Goal: Transaction & Acquisition: Purchase product/service

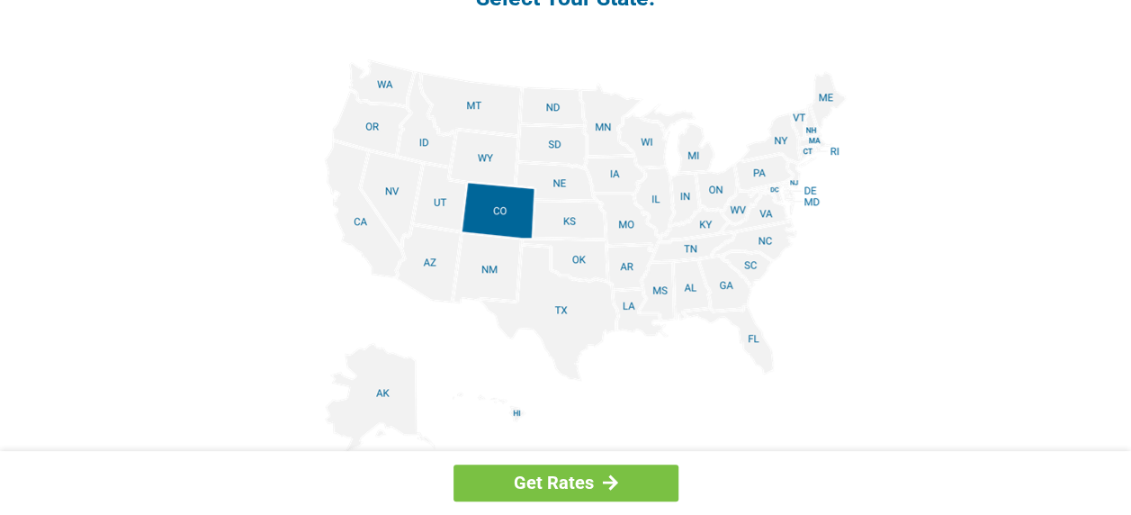
scroll to position [2182, 0]
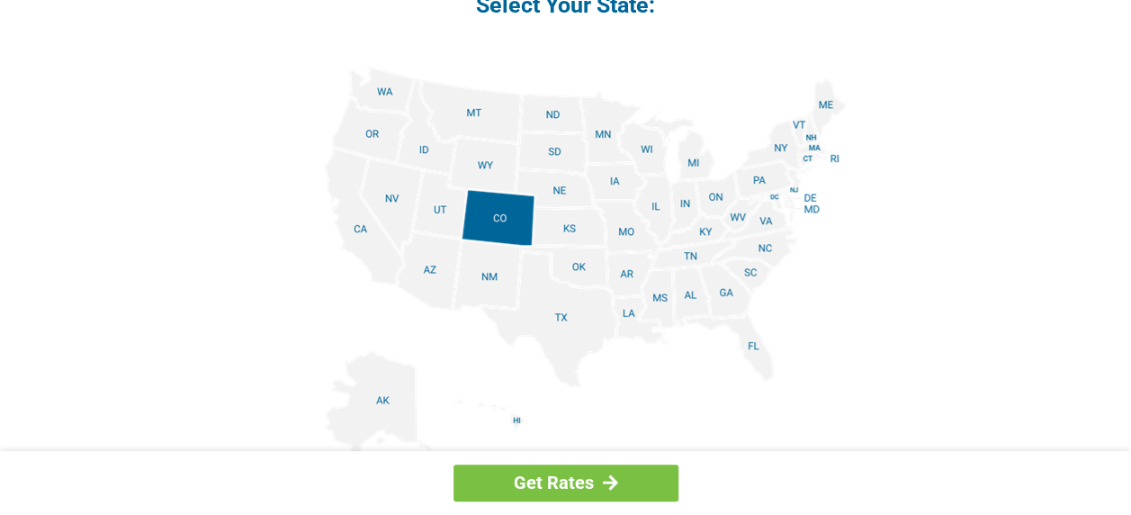
click at [754, 346] on img at bounding box center [566, 270] width 562 height 406
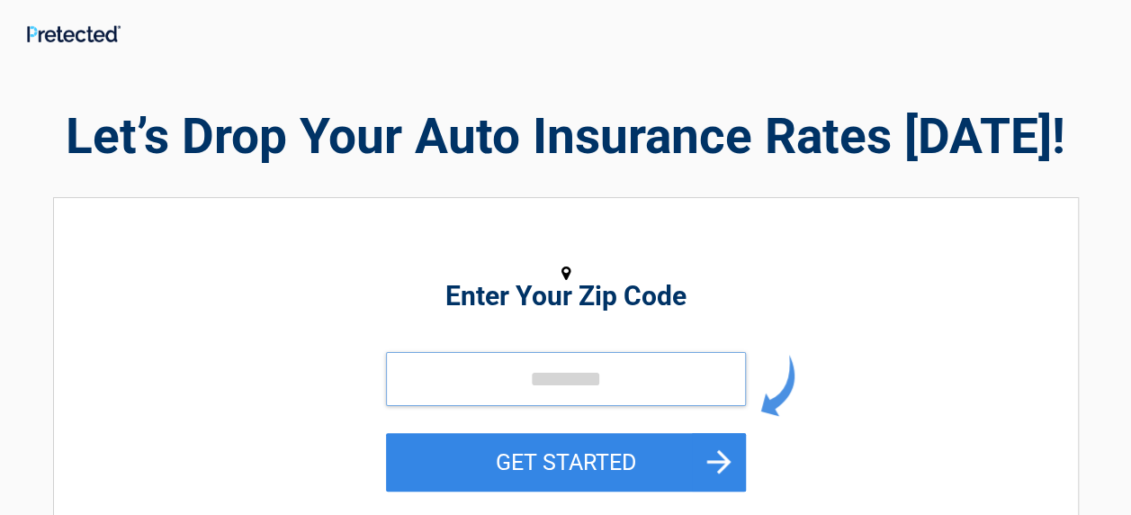
click at [621, 376] on input "tel" at bounding box center [566, 379] width 360 height 54
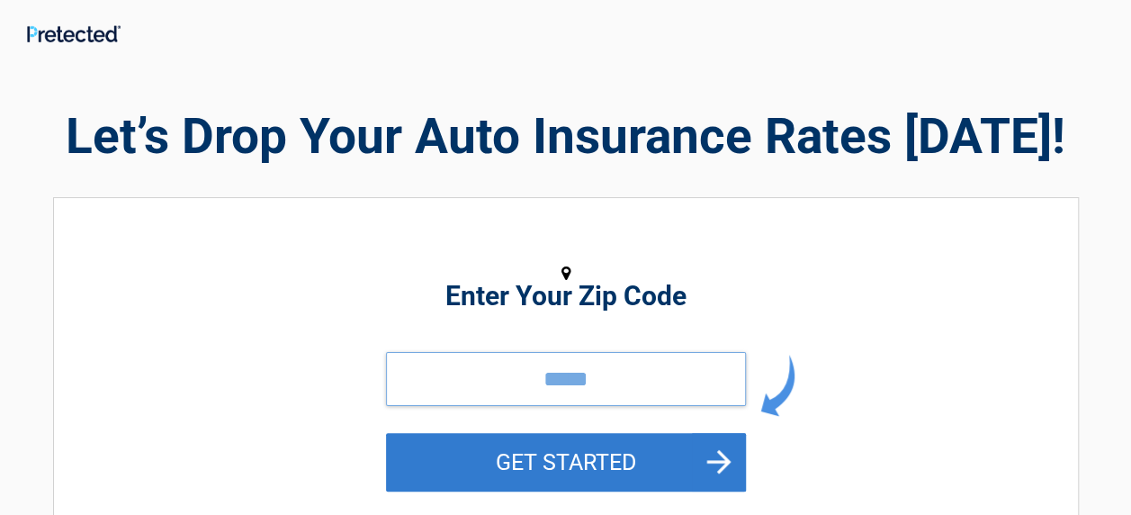
type input "*****"
click at [571, 461] on button "GET STARTED" at bounding box center [566, 462] width 360 height 58
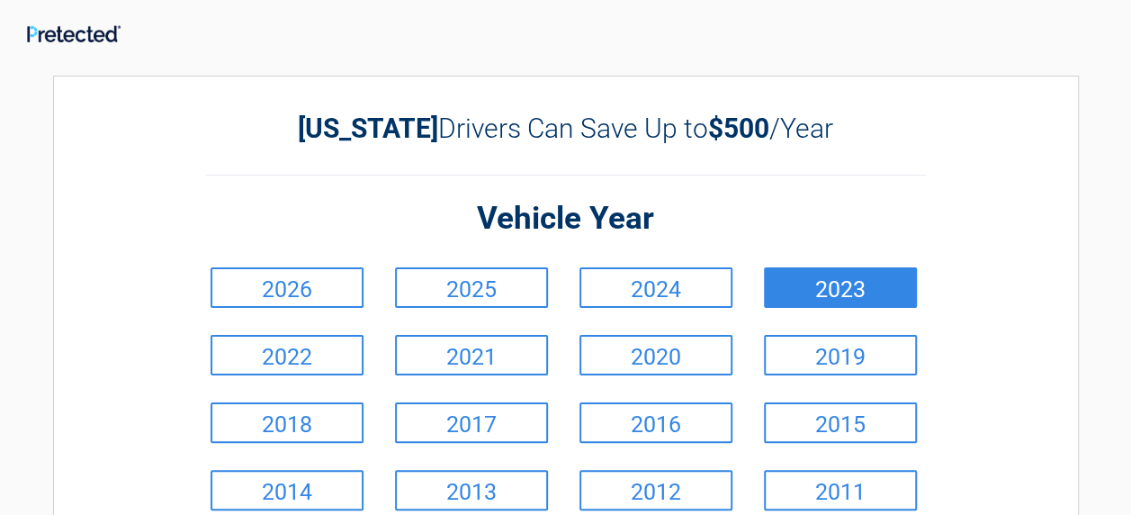
click at [830, 287] on link "2023" at bounding box center [840, 287] width 153 height 40
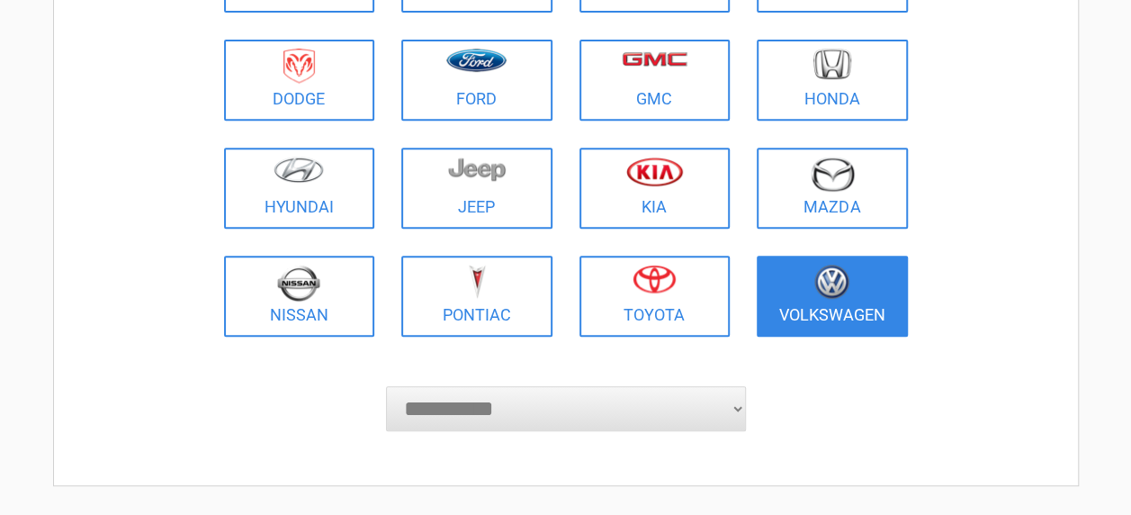
scroll to position [315, 0]
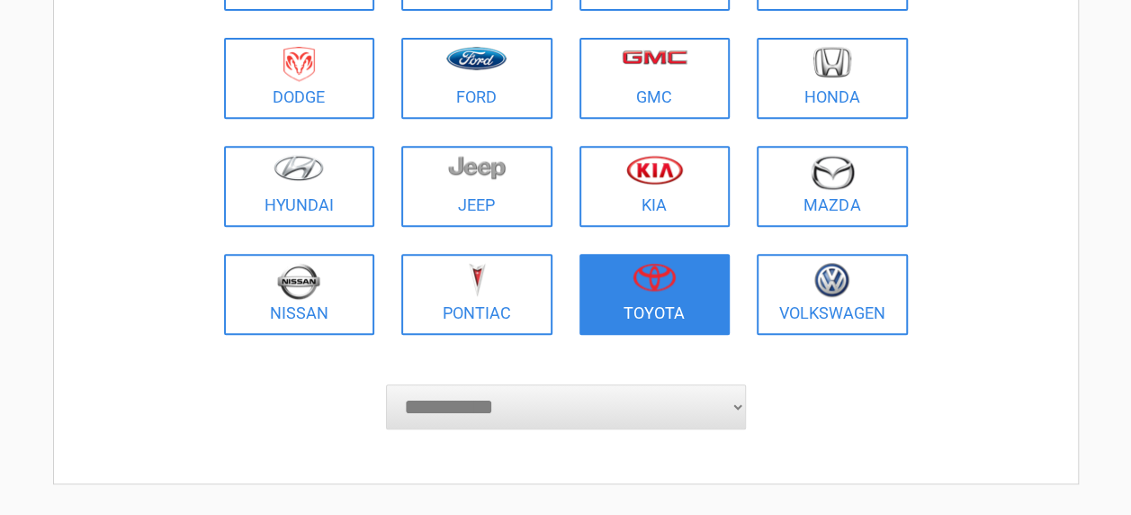
click at [659, 278] on img at bounding box center [654, 277] width 43 height 29
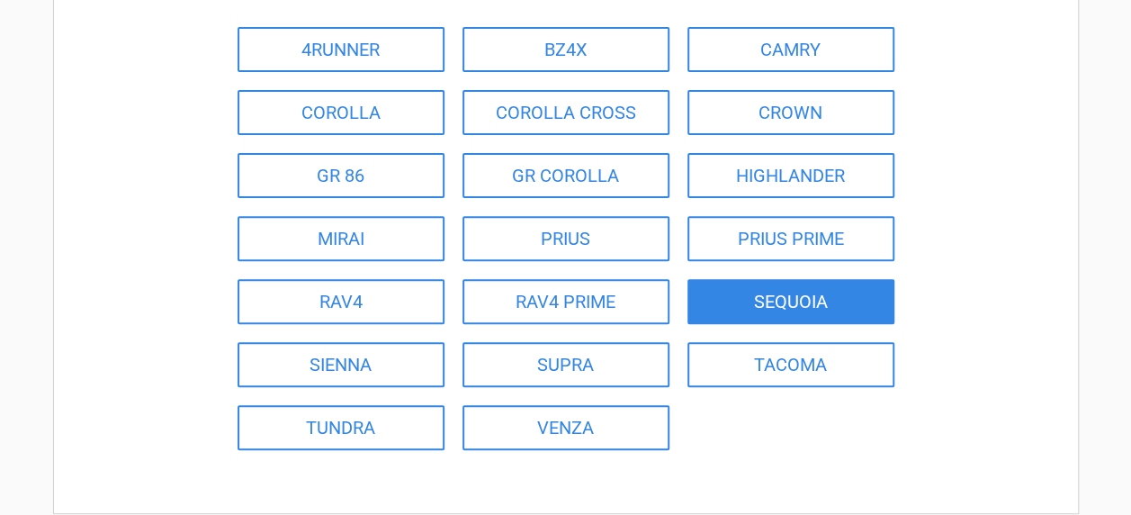
scroll to position [225, 0]
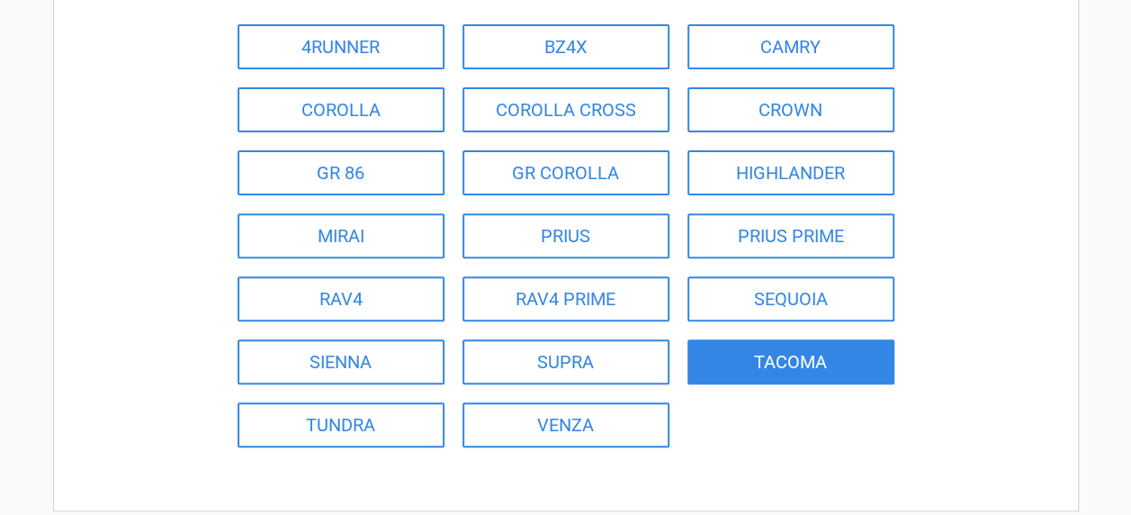
click at [787, 359] on link "TACOMA" at bounding box center [791, 361] width 207 height 45
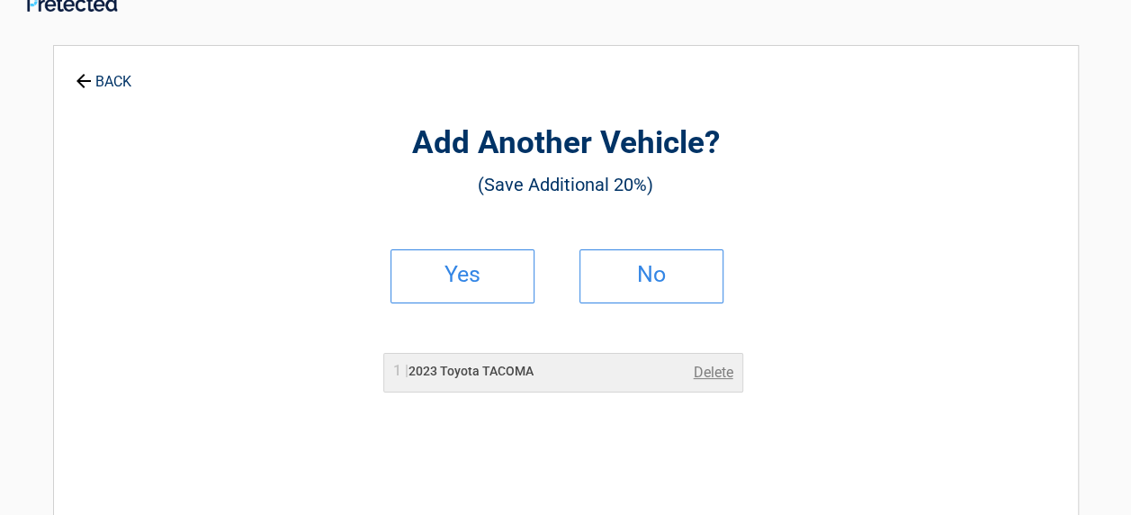
scroll to position [45, 0]
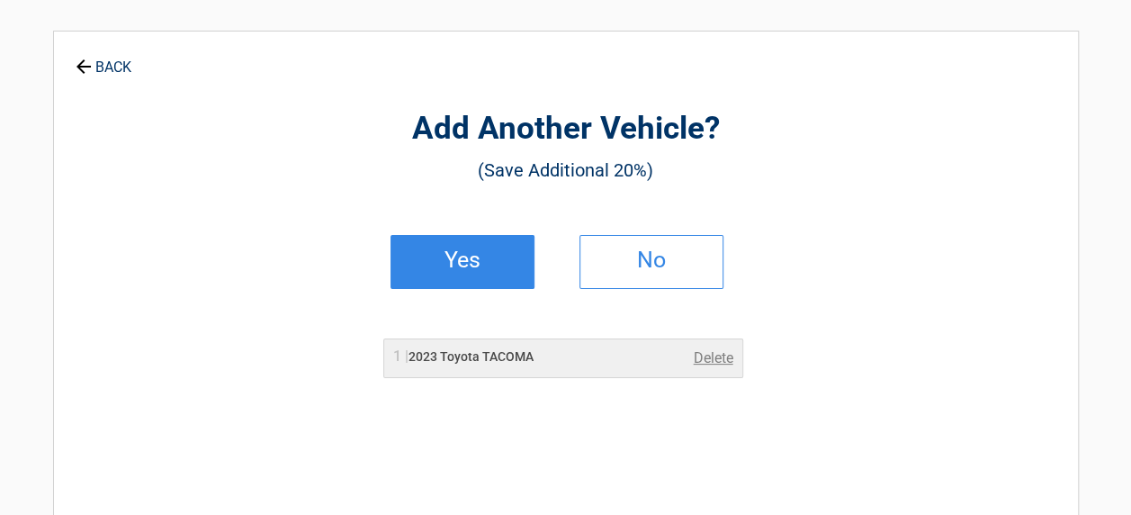
click at [480, 262] on h2 "Yes" at bounding box center [462, 260] width 106 height 13
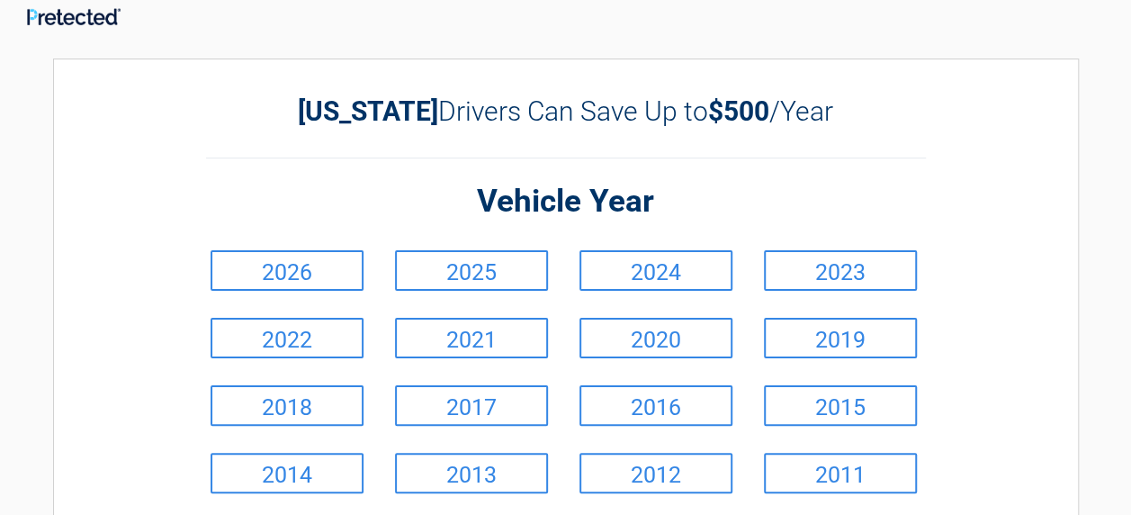
scroll to position [0, 0]
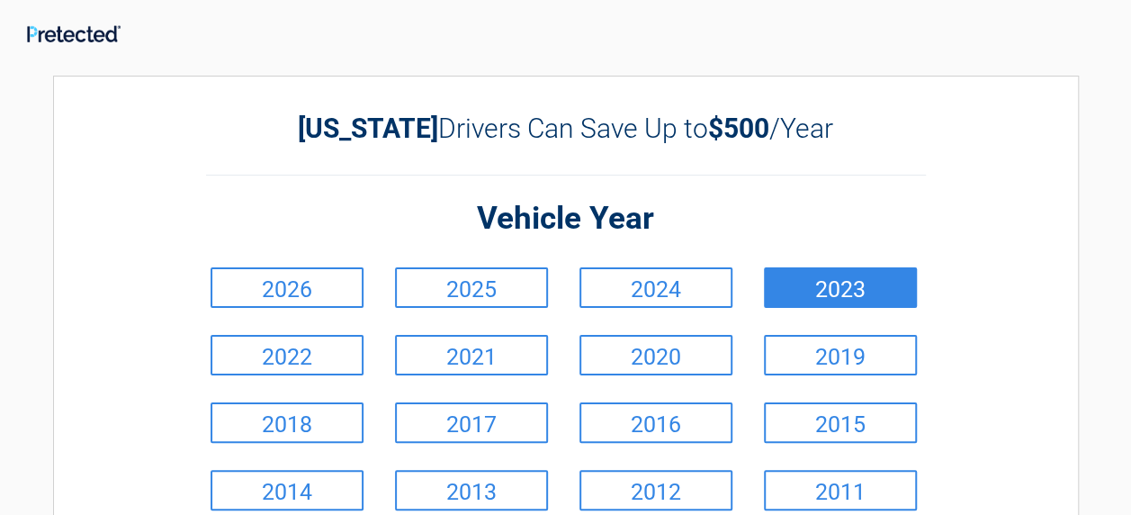
click at [841, 290] on link "2023" at bounding box center [840, 287] width 153 height 40
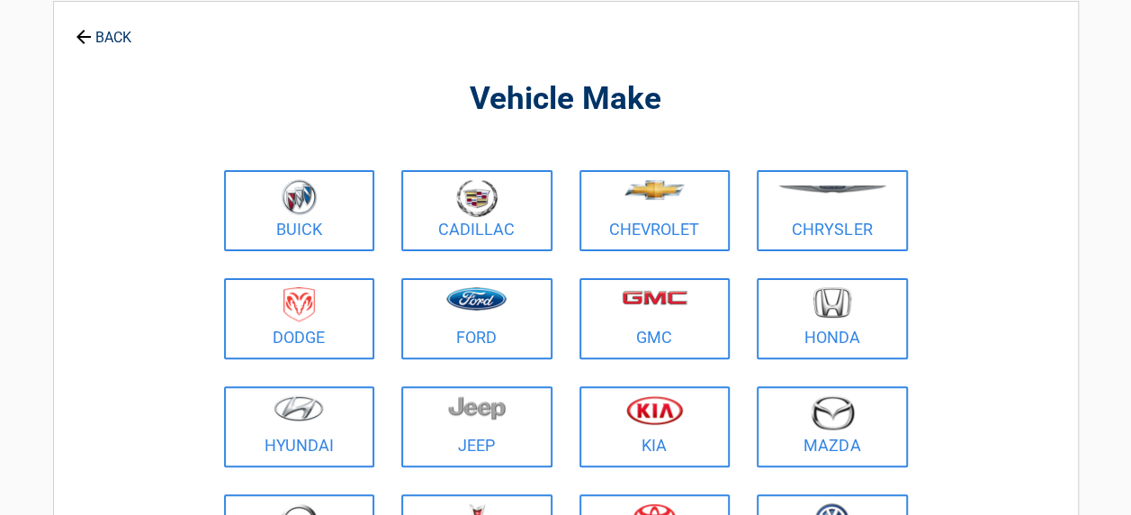
scroll to position [90, 0]
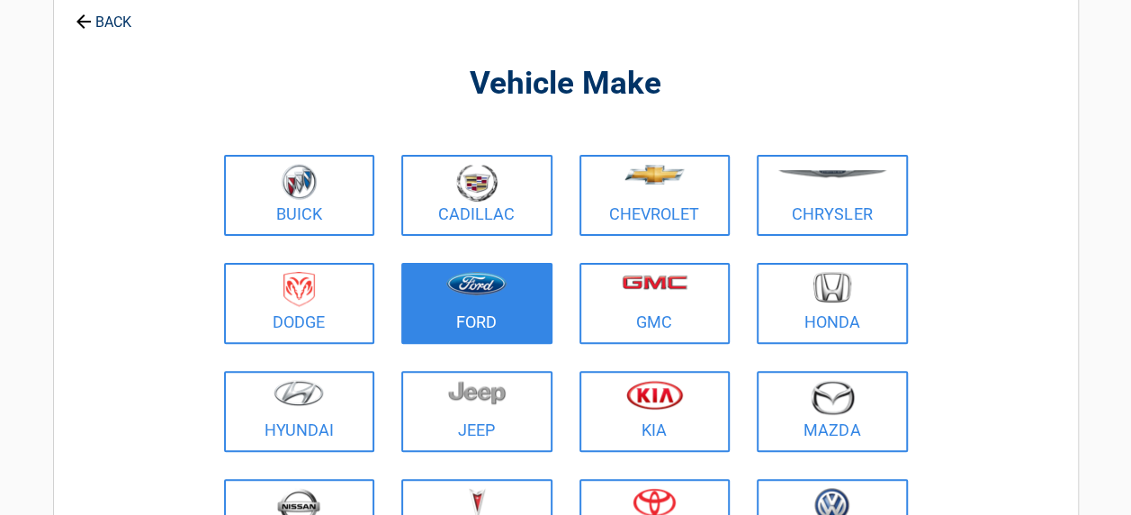
click at [498, 289] on img at bounding box center [476, 283] width 60 height 23
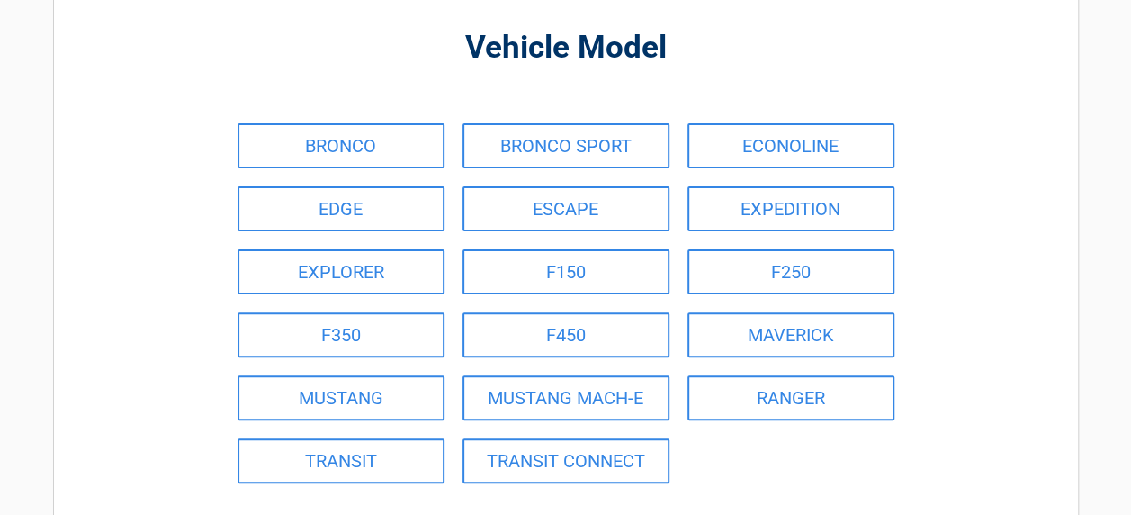
scroll to position [135, 0]
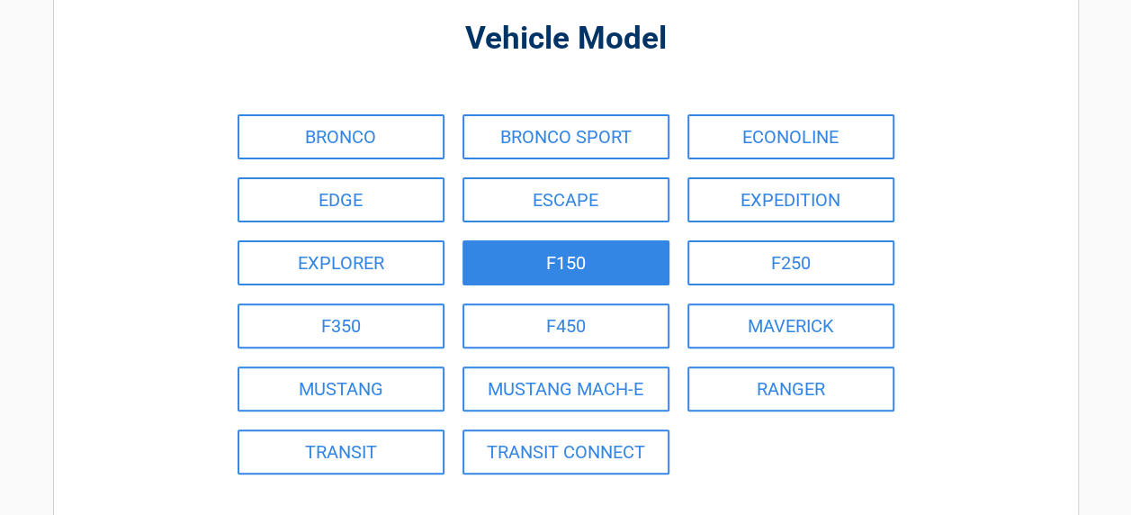
click at [518, 259] on link "F150" at bounding box center [566, 262] width 207 height 45
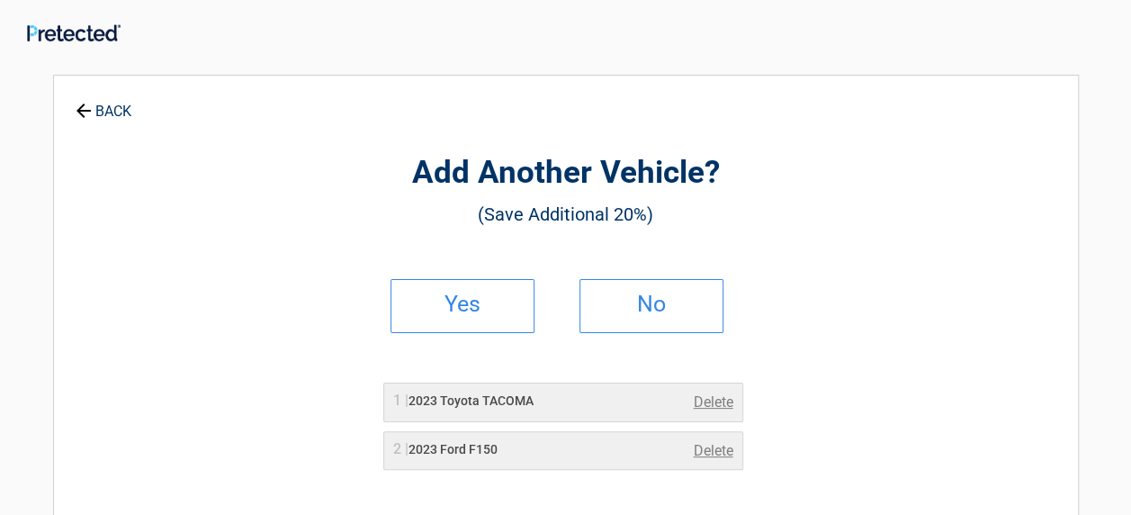
scroll to position [0, 0]
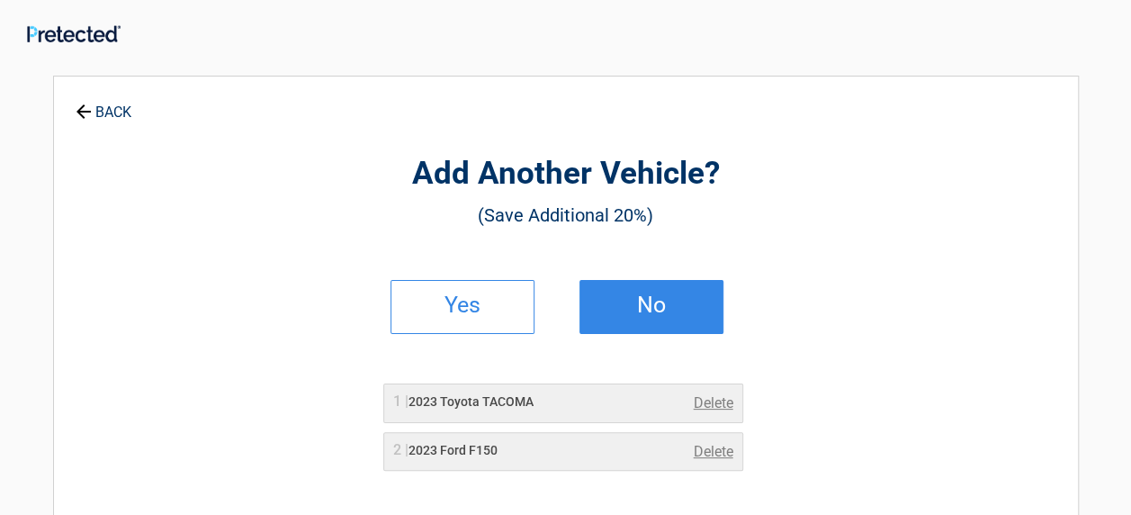
click at [635, 301] on h2 "No" at bounding box center [651, 305] width 106 height 13
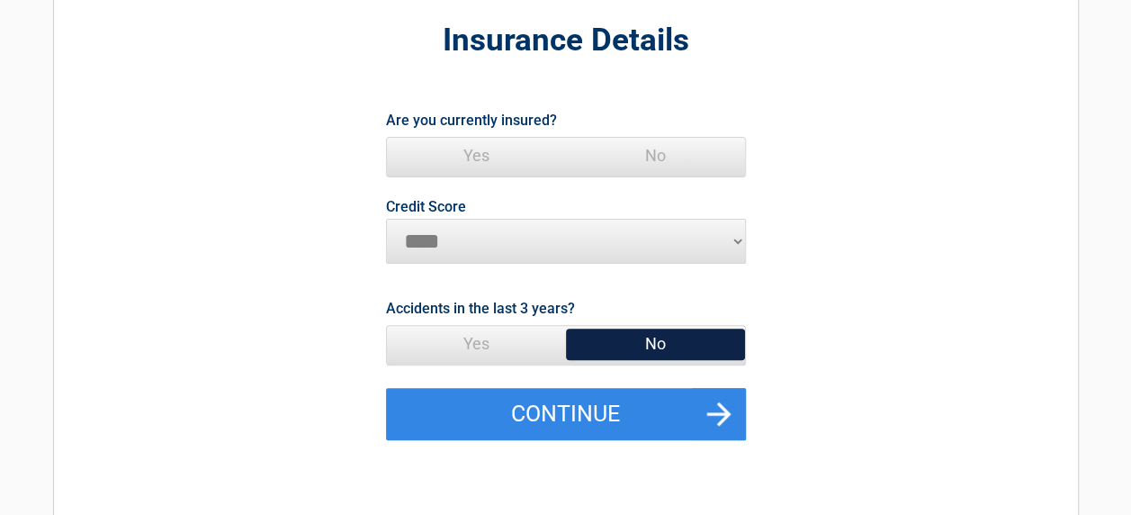
scroll to position [135, 0]
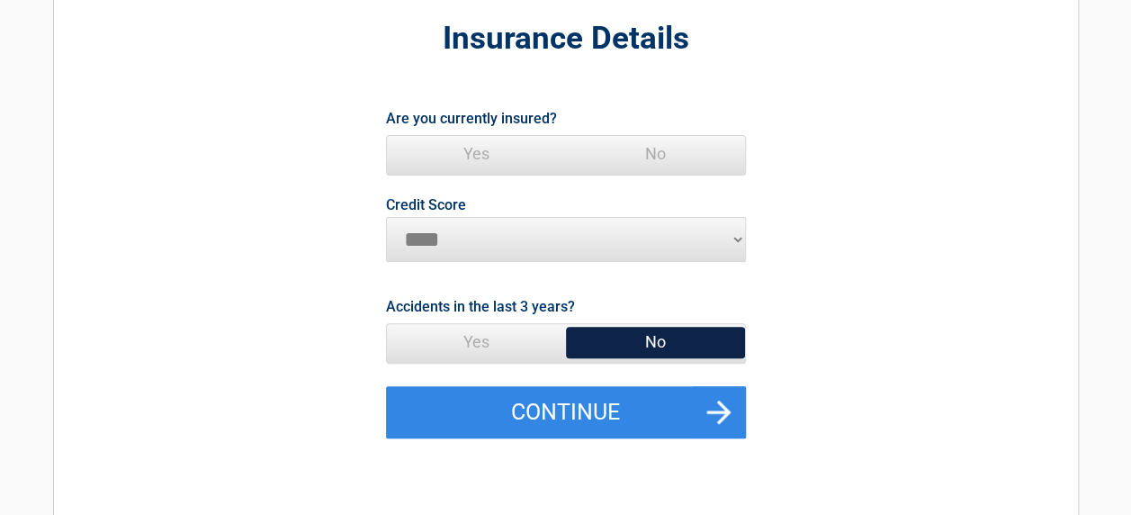
click at [481, 158] on span "Yes" at bounding box center [476, 154] width 179 height 36
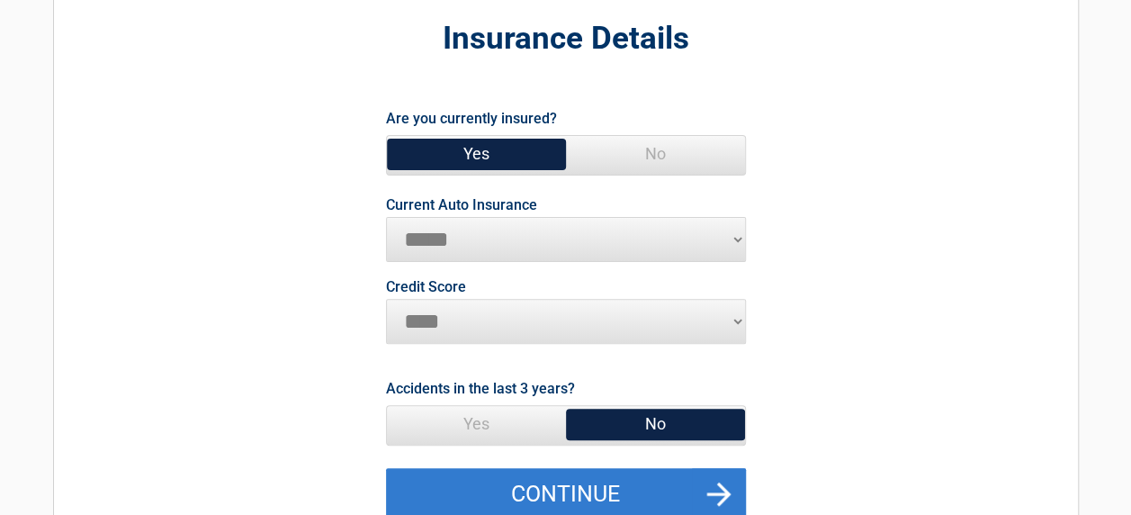
click at [567, 495] on button "Continue" at bounding box center [566, 494] width 360 height 52
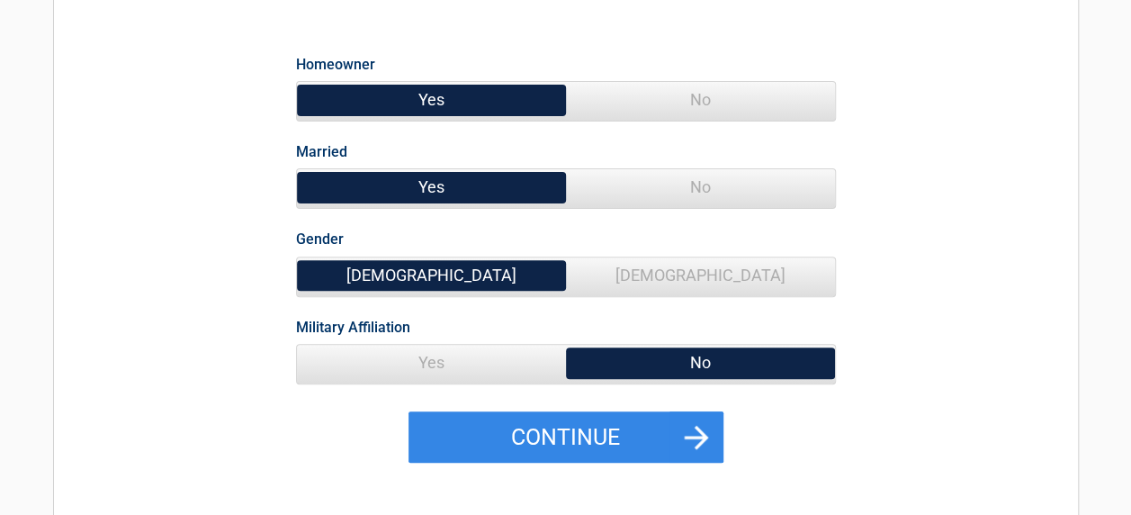
scroll to position [202, 0]
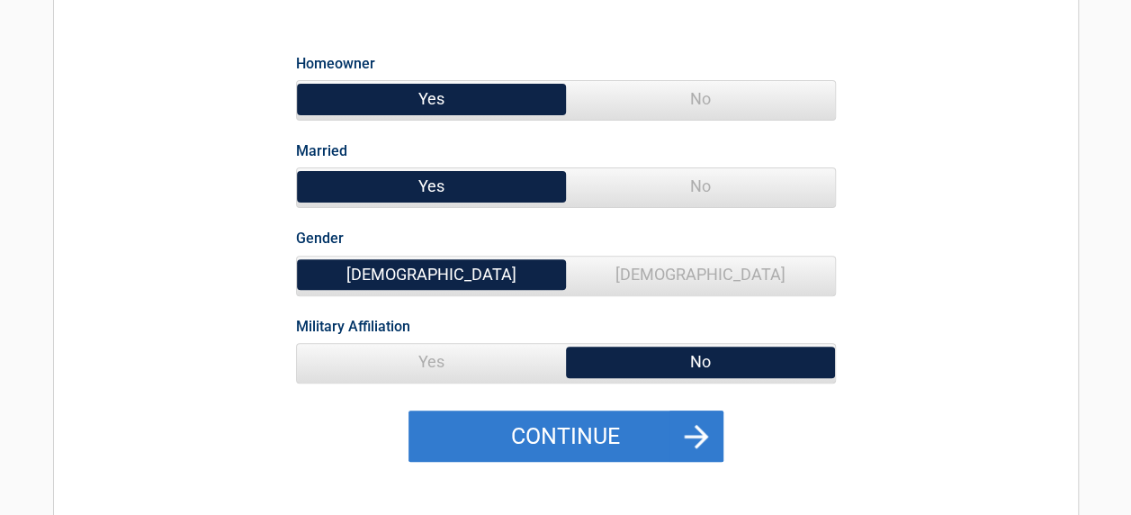
click at [558, 430] on button "Continue" at bounding box center [566, 436] width 315 height 52
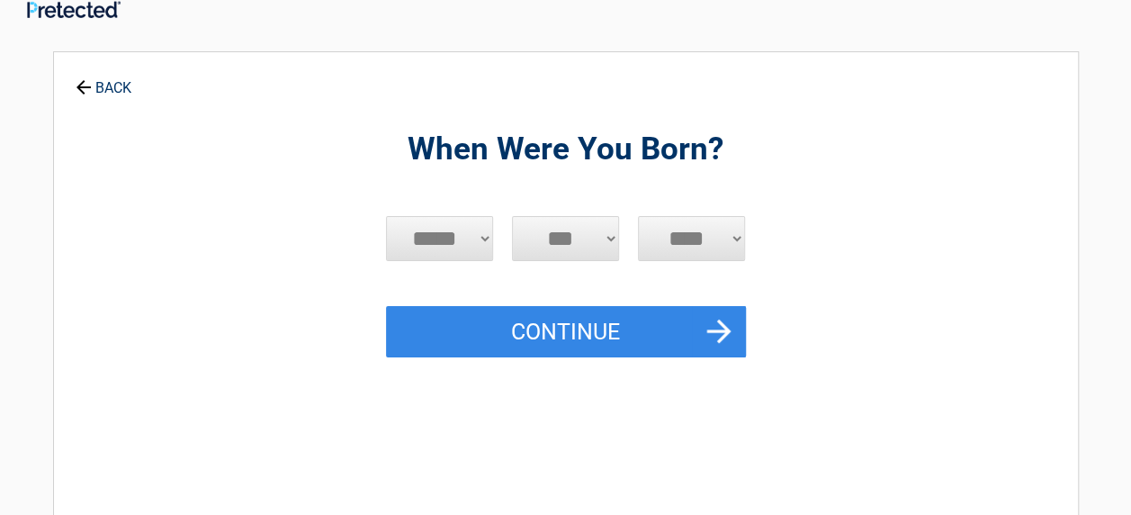
scroll to position [0, 0]
